Goal: Information Seeking & Learning: Learn about a topic

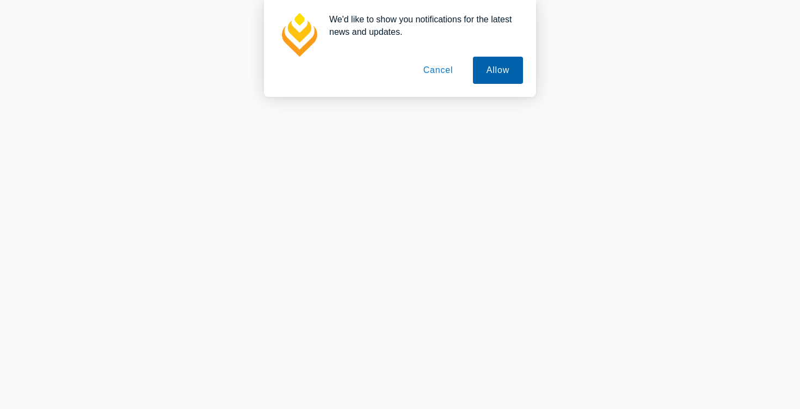
click at [499, 66] on button "Allow" at bounding box center [498, 70] width 50 height 27
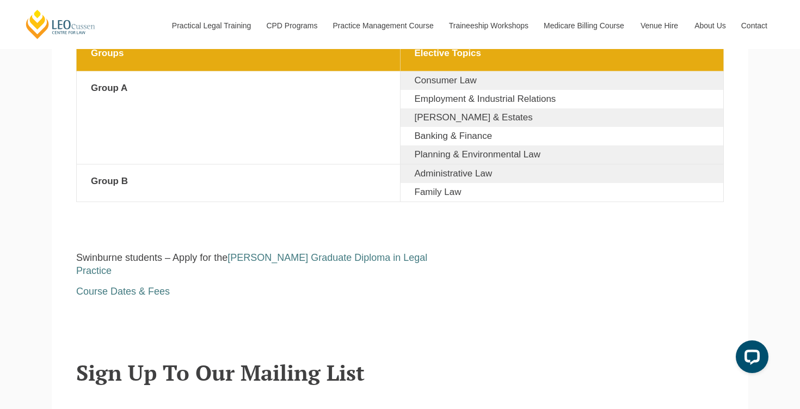
scroll to position [1950, 0]
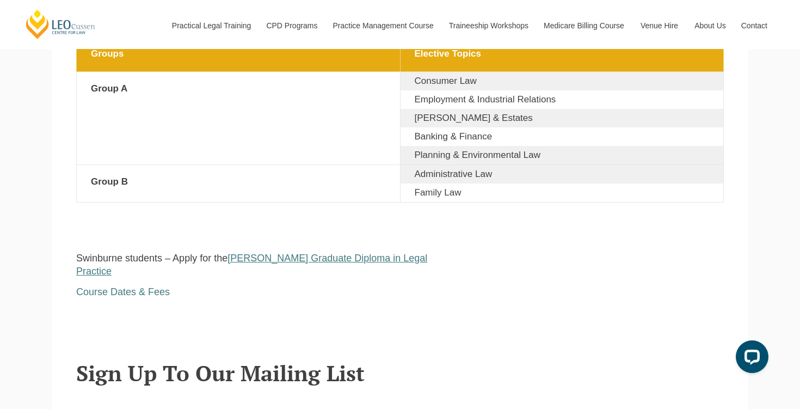
click at [326, 252] on link "[PERSON_NAME] Graduate Diploma in Legal Practice" at bounding box center [251, 263] width 351 height 23
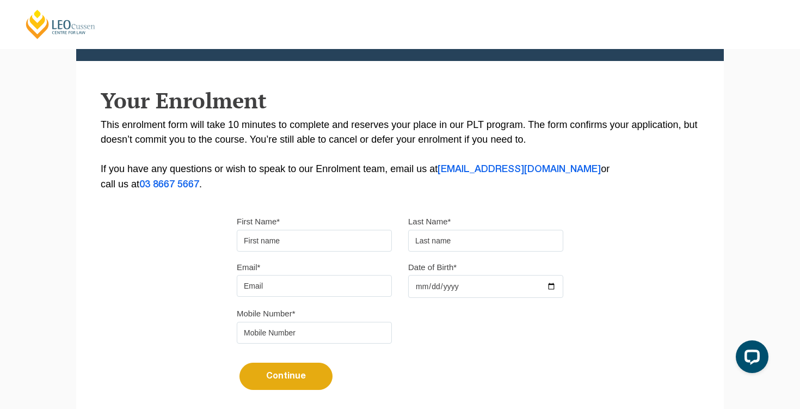
scroll to position [144, 0]
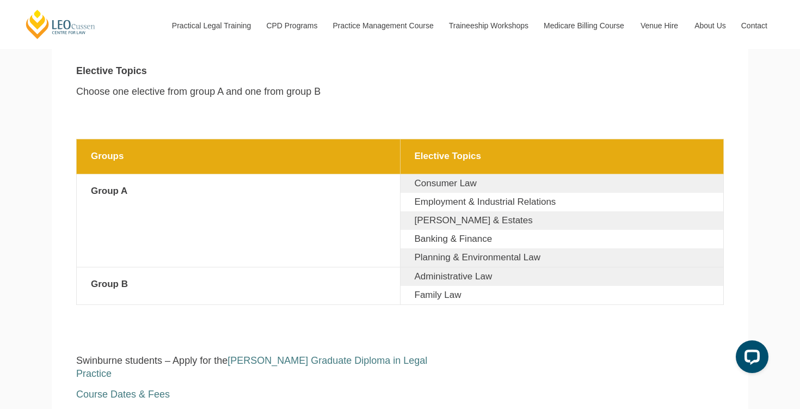
scroll to position [1843, 0]
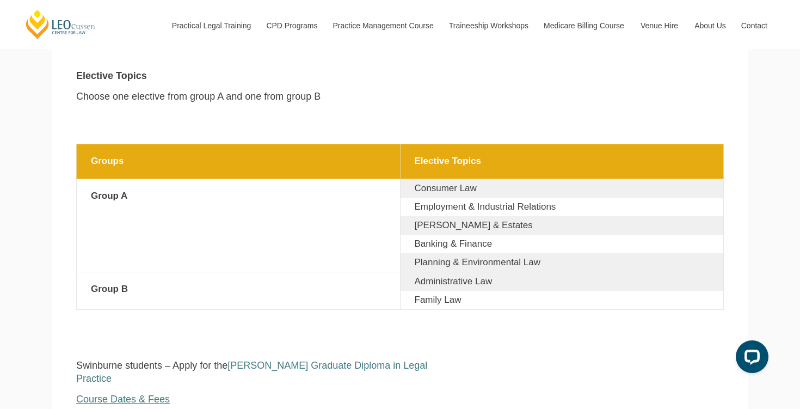
click at [135, 393] on span "Course Dates & Fees" at bounding box center [123, 398] width 94 height 11
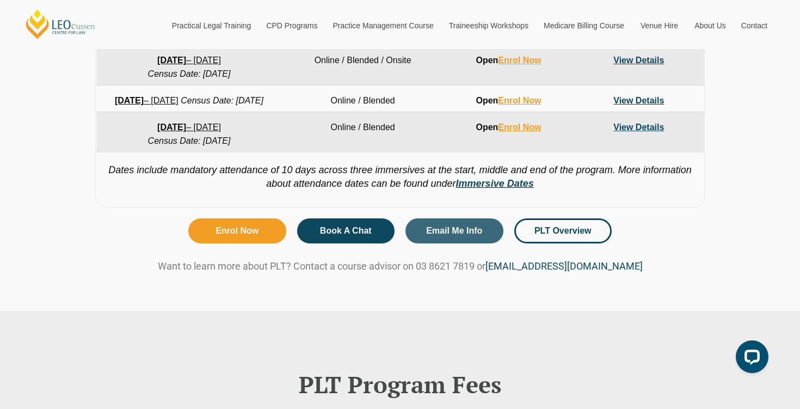
scroll to position [900, 0]
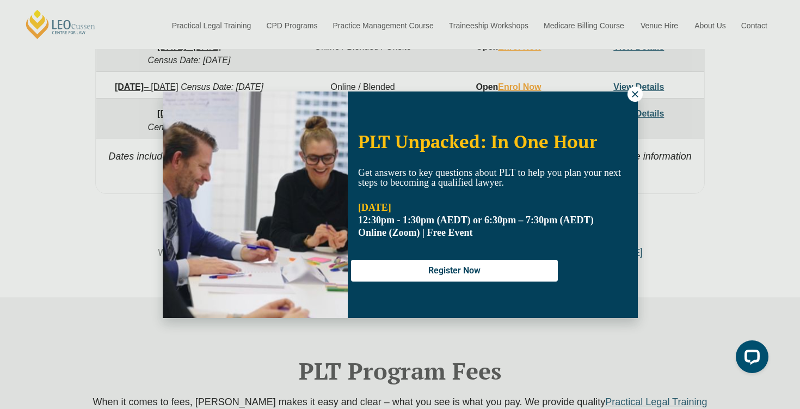
click at [632, 91] on icon at bounding box center [635, 94] width 10 height 10
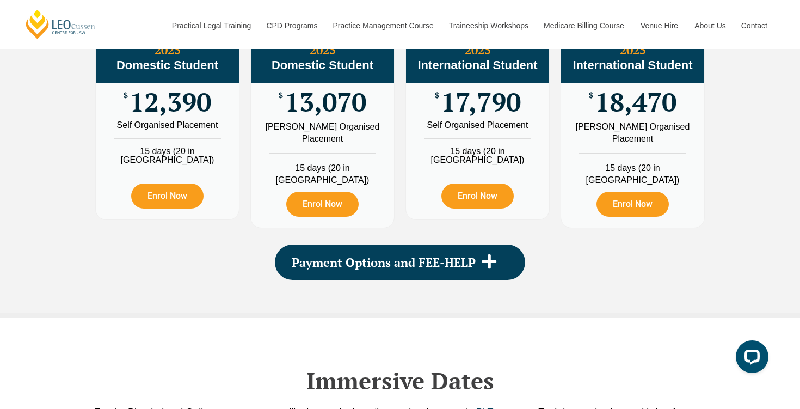
scroll to position [1361, 0]
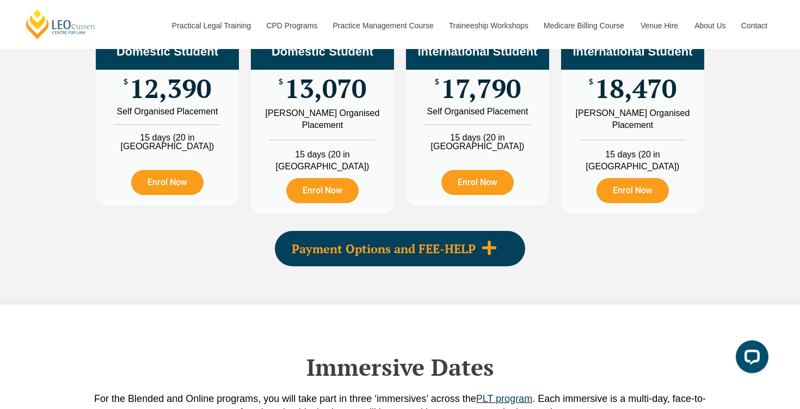
click at [412, 233] on div "Payment Options and FEE-HELP" at bounding box center [400, 248] width 250 height 35
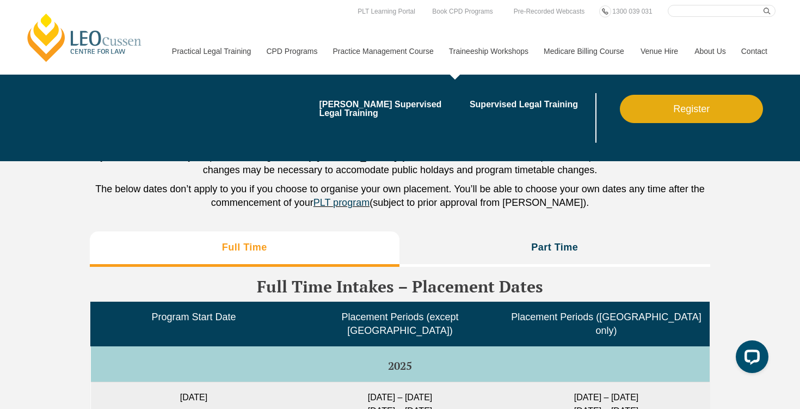
scroll to position [2756, 0]
